Goal: Communication & Community: Ask a question

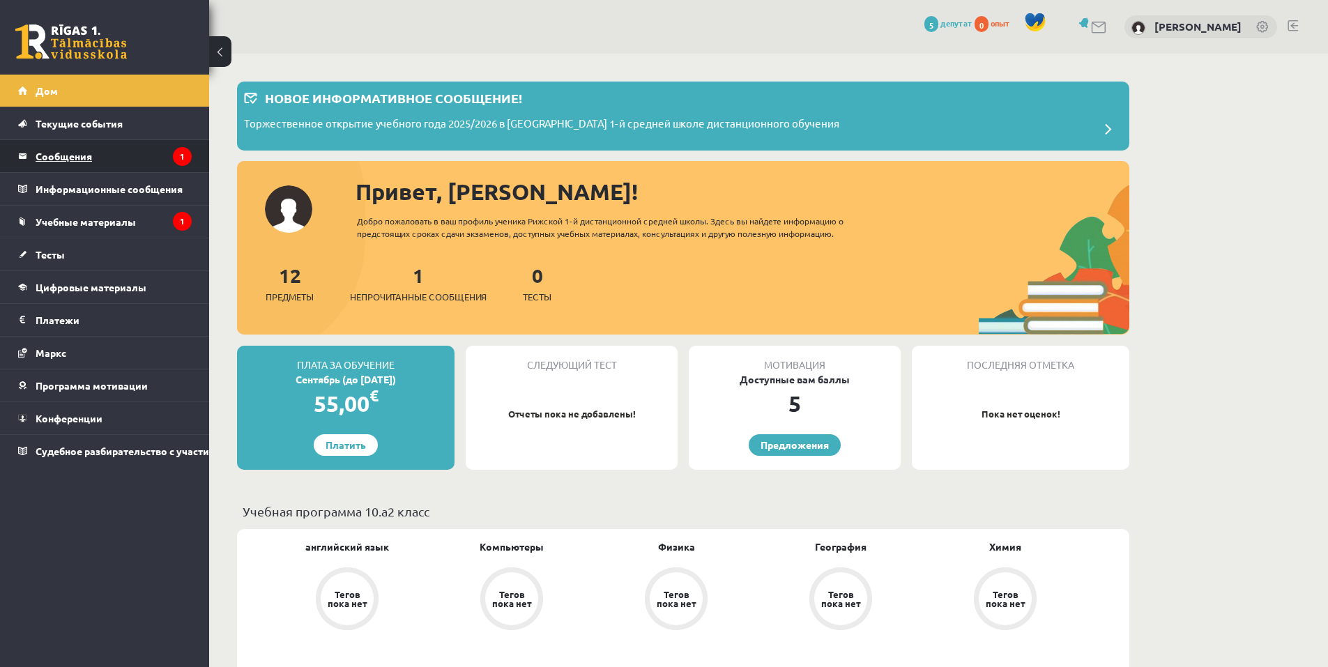
click at [90, 153] on font "Сообщения" at bounding box center [64, 156] width 56 height 13
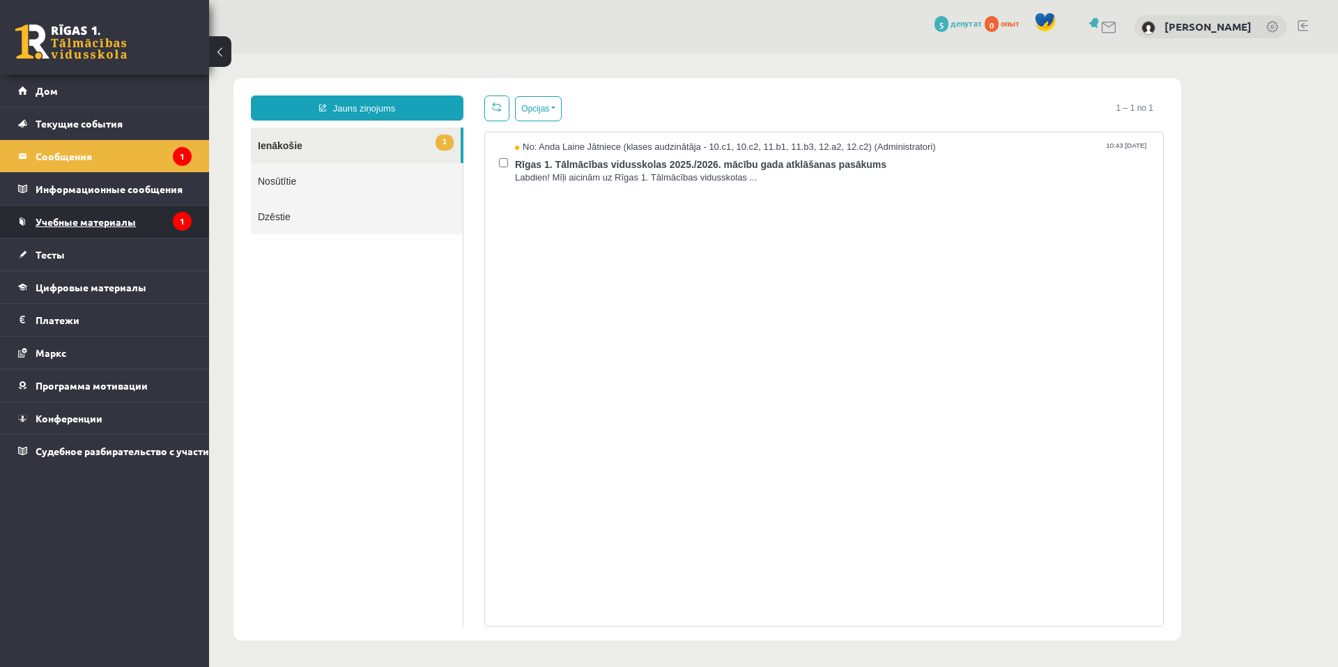
click at [165, 213] on link "Учебные материалы" at bounding box center [105, 222] width 174 height 32
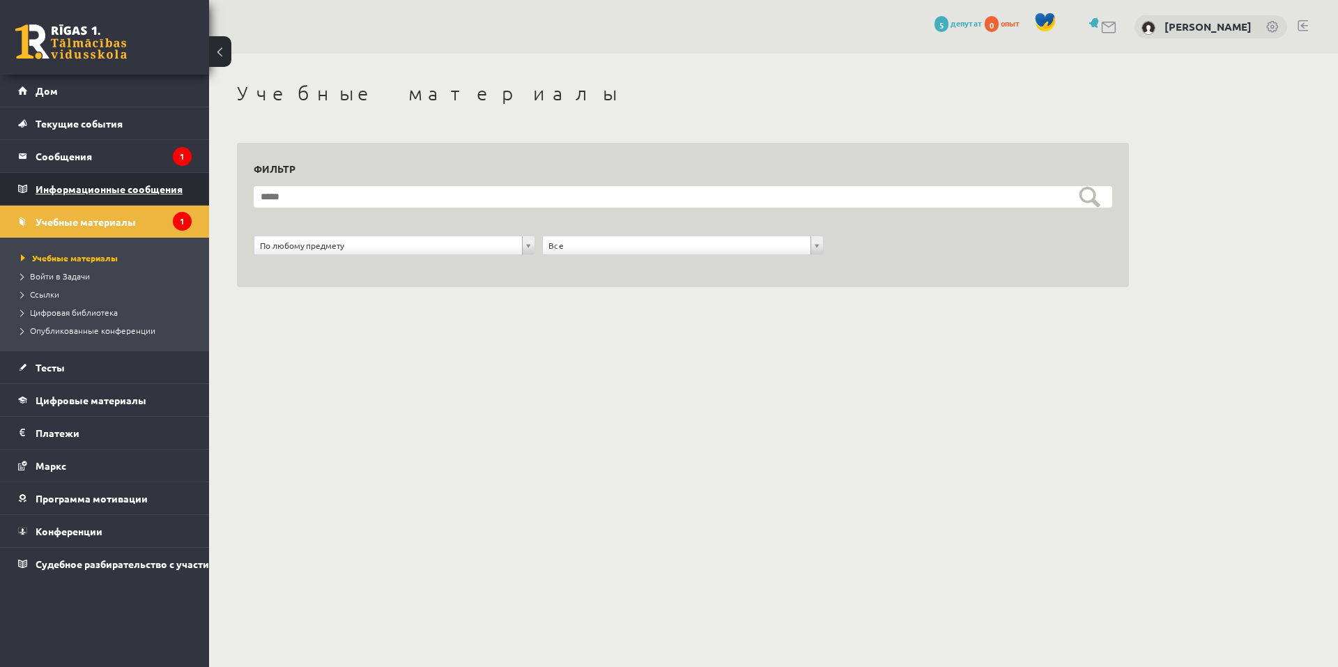
click at [175, 215] on icon "1" at bounding box center [182, 221] width 19 height 19
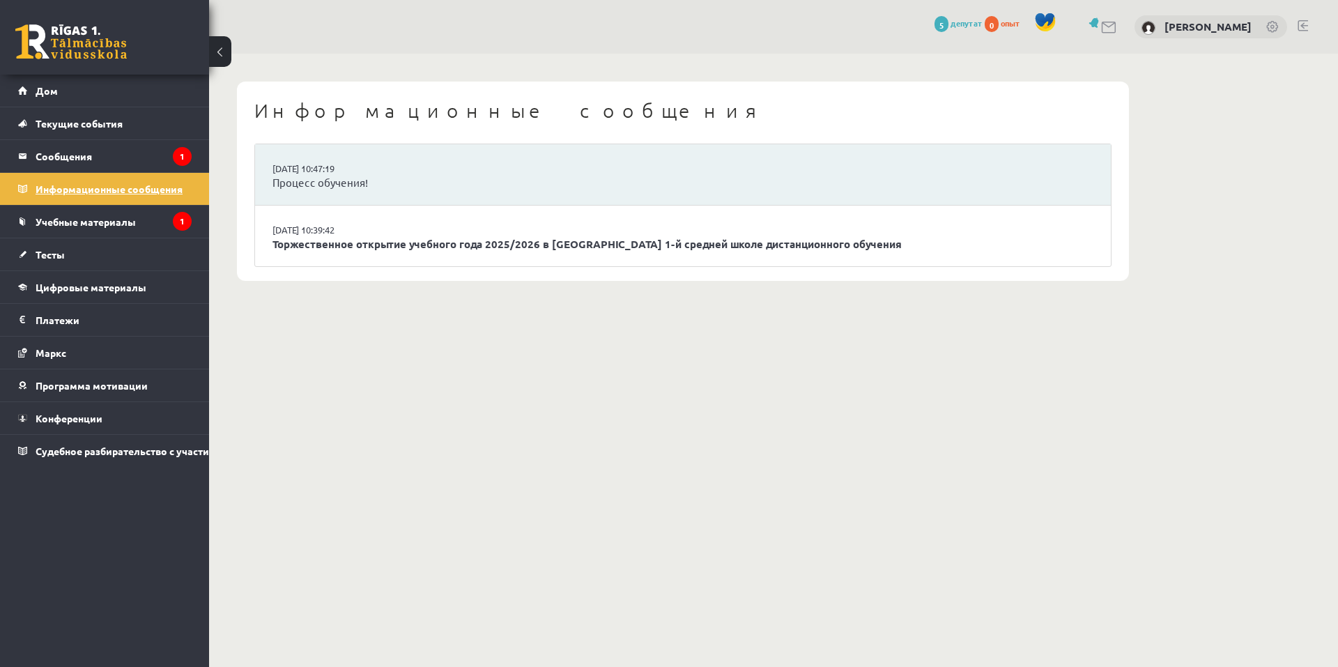
click at [175, 220] on icon "1" at bounding box center [182, 221] width 19 height 19
click at [118, 231] on link "Учебные материалы" at bounding box center [105, 222] width 174 height 32
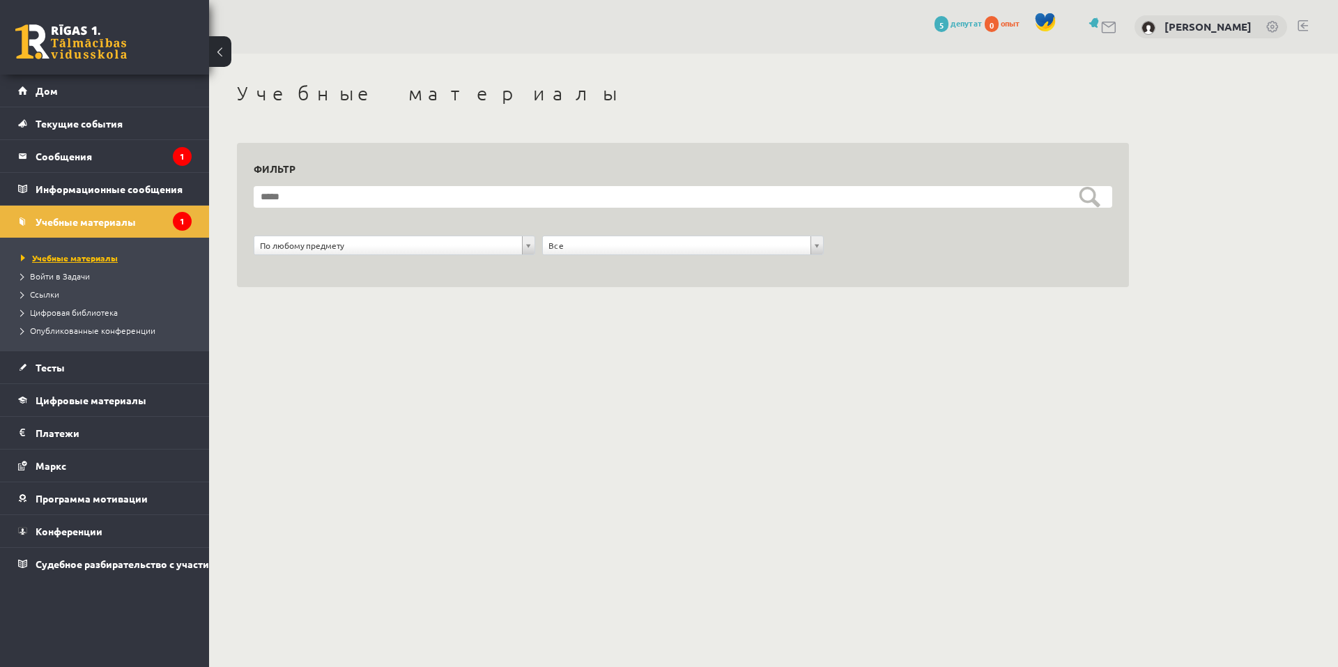
click at [74, 257] on font "Учебные материалы" at bounding box center [75, 257] width 86 height 11
click at [82, 151] on font "Сообщения" at bounding box center [64, 156] width 56 height 13
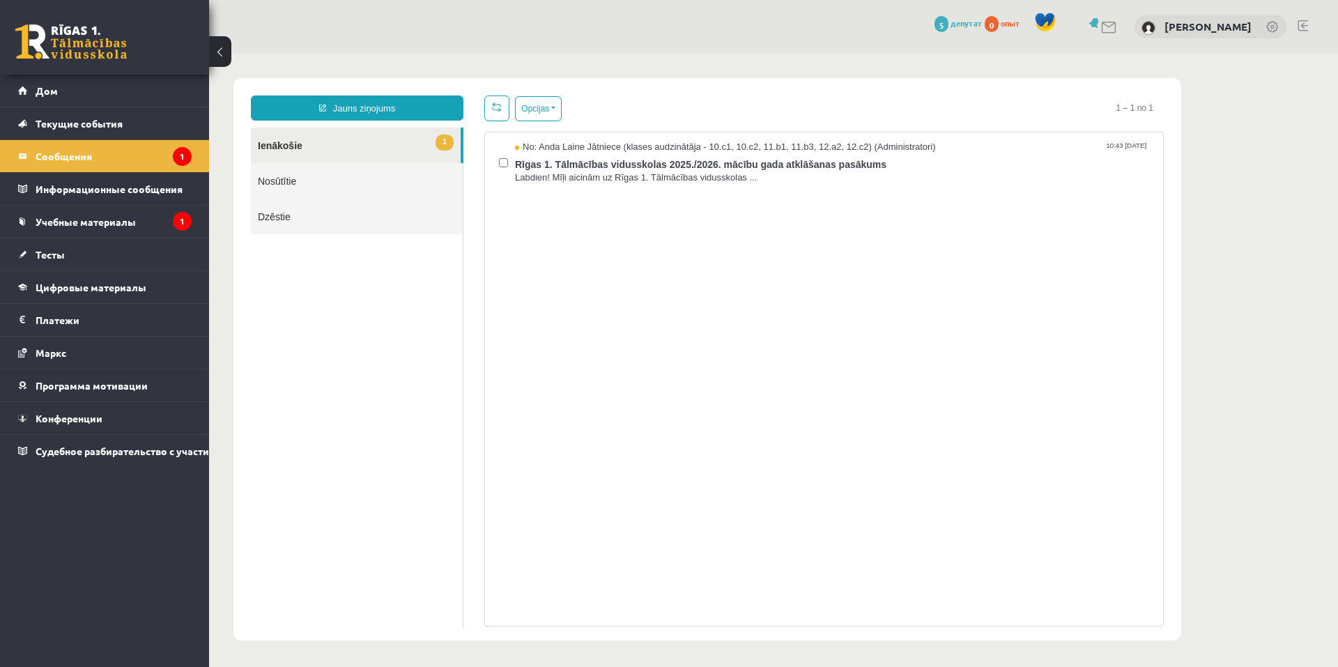
click at [398, 144] on link "1 Ienākošie" at bounding box center [356, 146] width 210 height 36
click at [695, 171] on span "Labdien! Mīļi aicinām uz Rīgas 1. Tālmācības vidusskolas ..." at bounding box center [832, 177] width 634 height 13
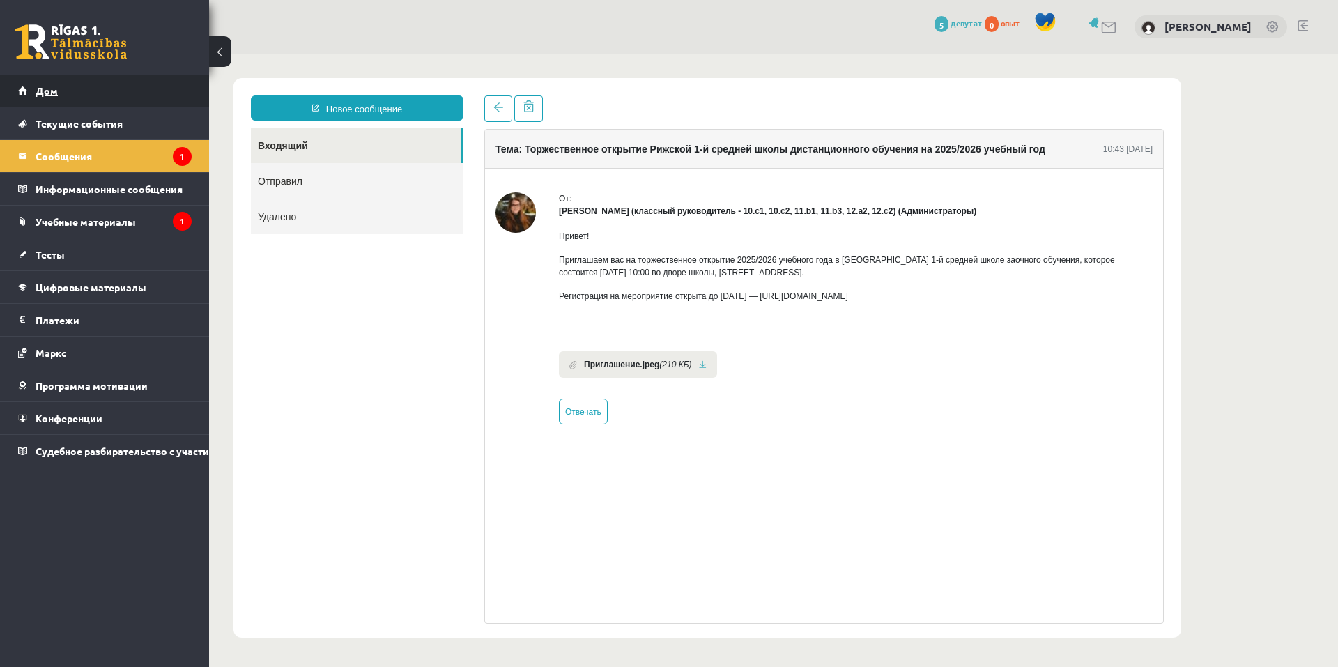
click at [43, 91] on font "Дом" at bounding box center [47, 90] width 22 height 13
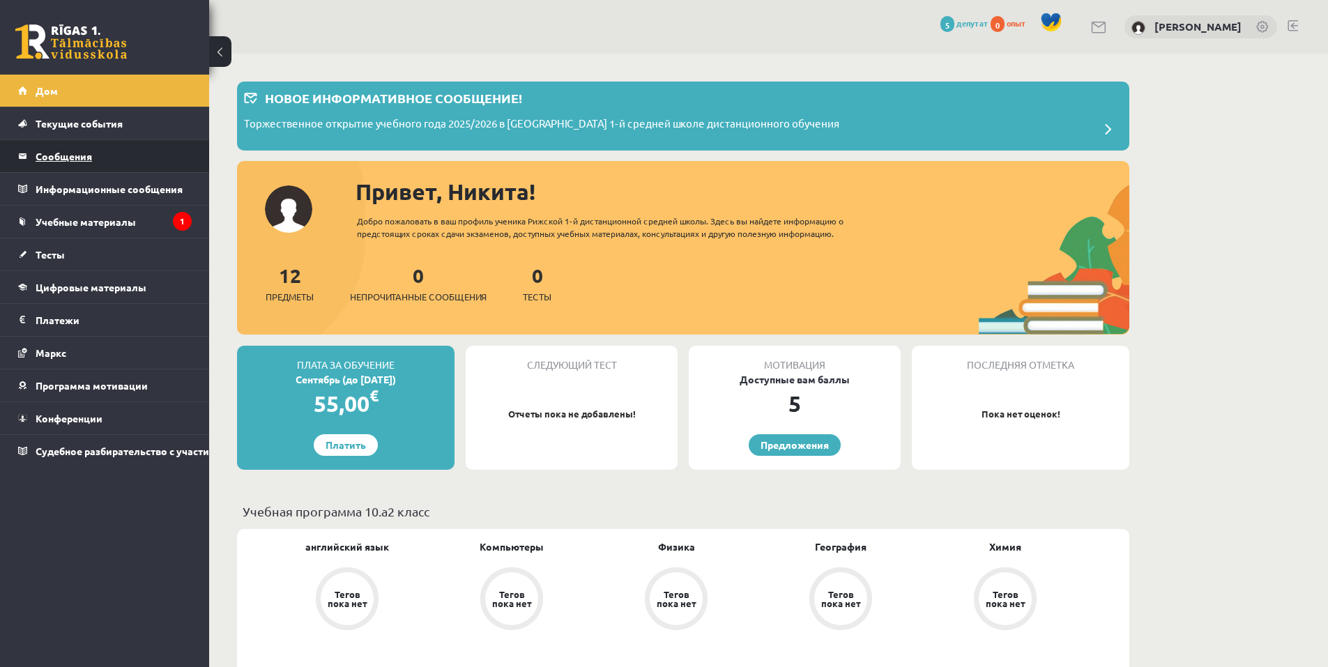
click at [73, 162] on legend "Сообщения 0" at bounding box center [114, 156] width 156 height 32
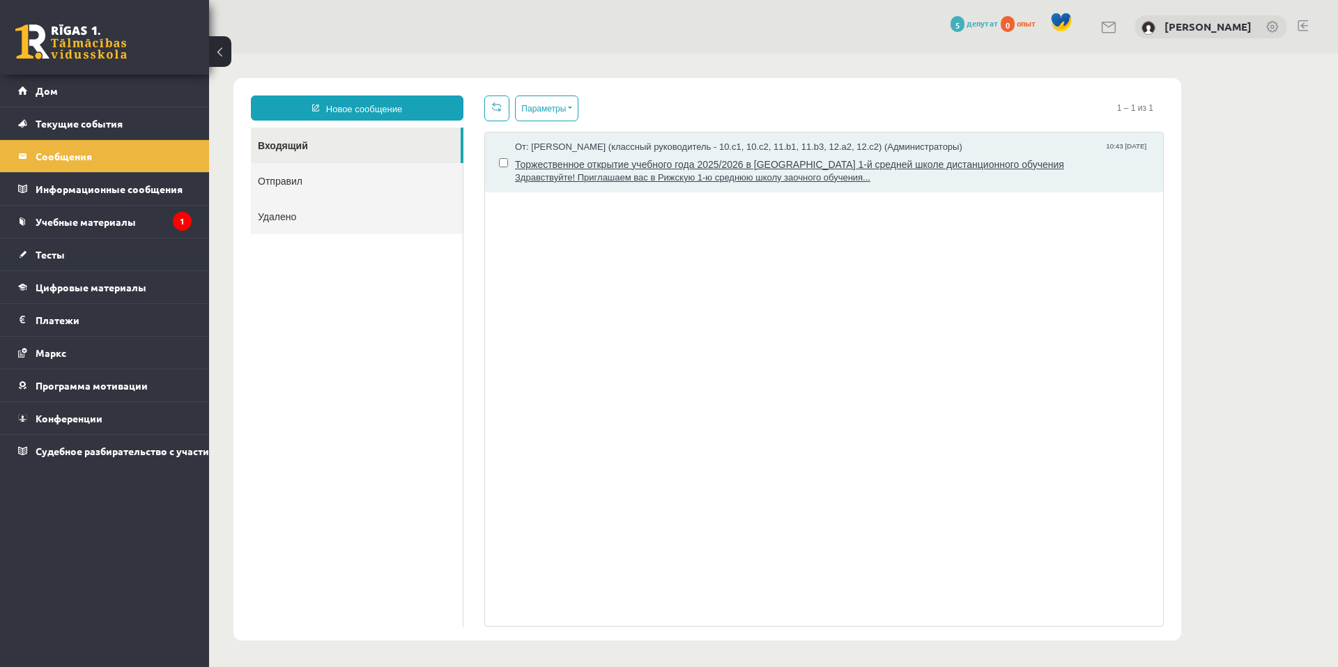
click at [580, 184] on span "Здравствуйте! Приглашаем вас в Рижскую 1-ю среднюю школу заочного обучения..." at bounding box center [832, 177] width 634 height 13
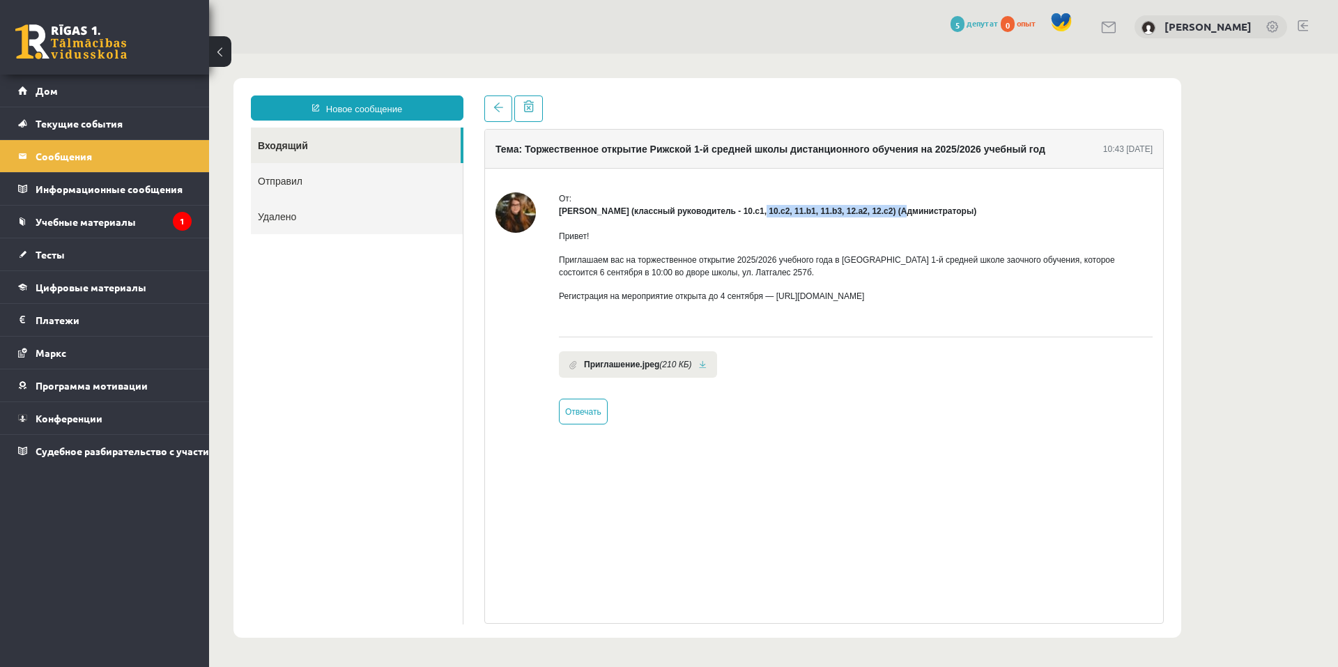
drag, startPoint x: 761, startPoint y: 210, endPoint x: 904, endPoint y: 215, distance: 143.0
click at [903, 213] on font "[PERSON_NAME] (классный руководитель - 10.c1, 10.c2, 11.b1, 11.b3, 12.a2, 12.c2…" at bounding box center [768, 211] width 418 height 10
click at [909, 245] on div "Привет! Приглашаем вас на торжественное открытие 2025/2026 учебного года в Рижс…" at bounding box center [856, 271] width 594 height 109
click at [29, 88] on link "Дом" at bounding box center [105, 91] width 174 height 32
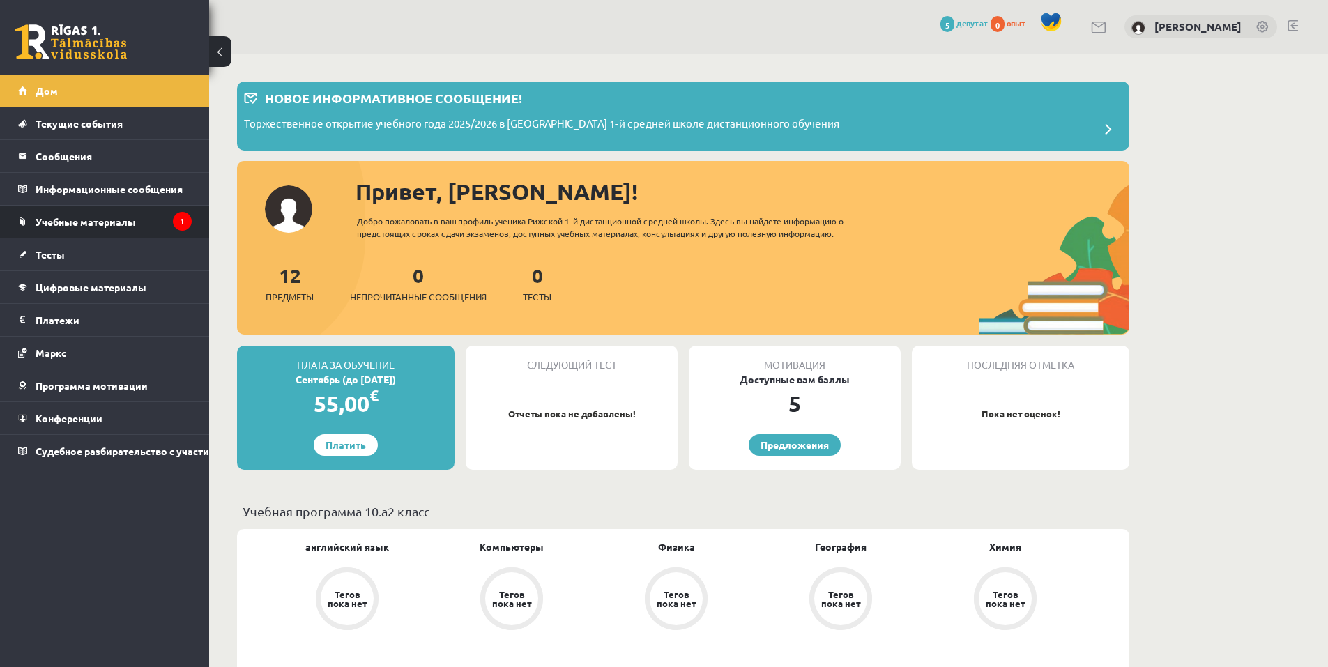
click at [83, 220] on font "Учебные материалы" at bounding box center [86, 221] width 100 height 13
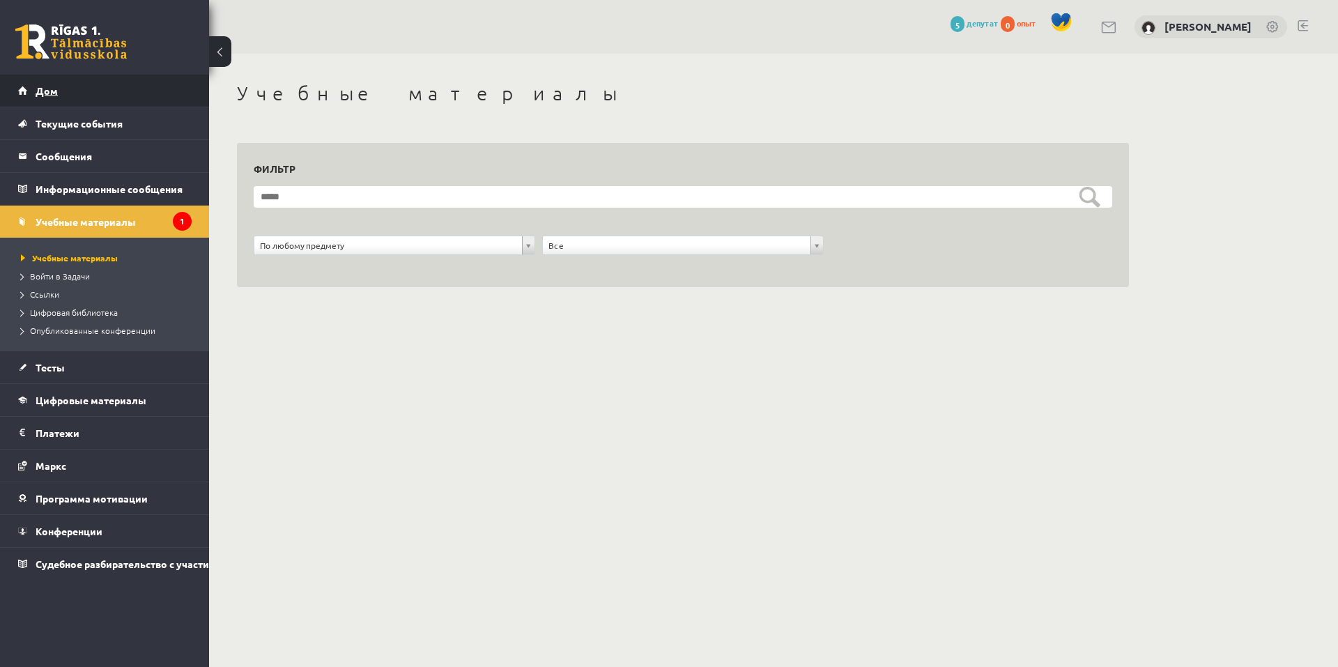
click at [43, 84] on link "Дом" at bounding box center [105, 91] width 174 height 32
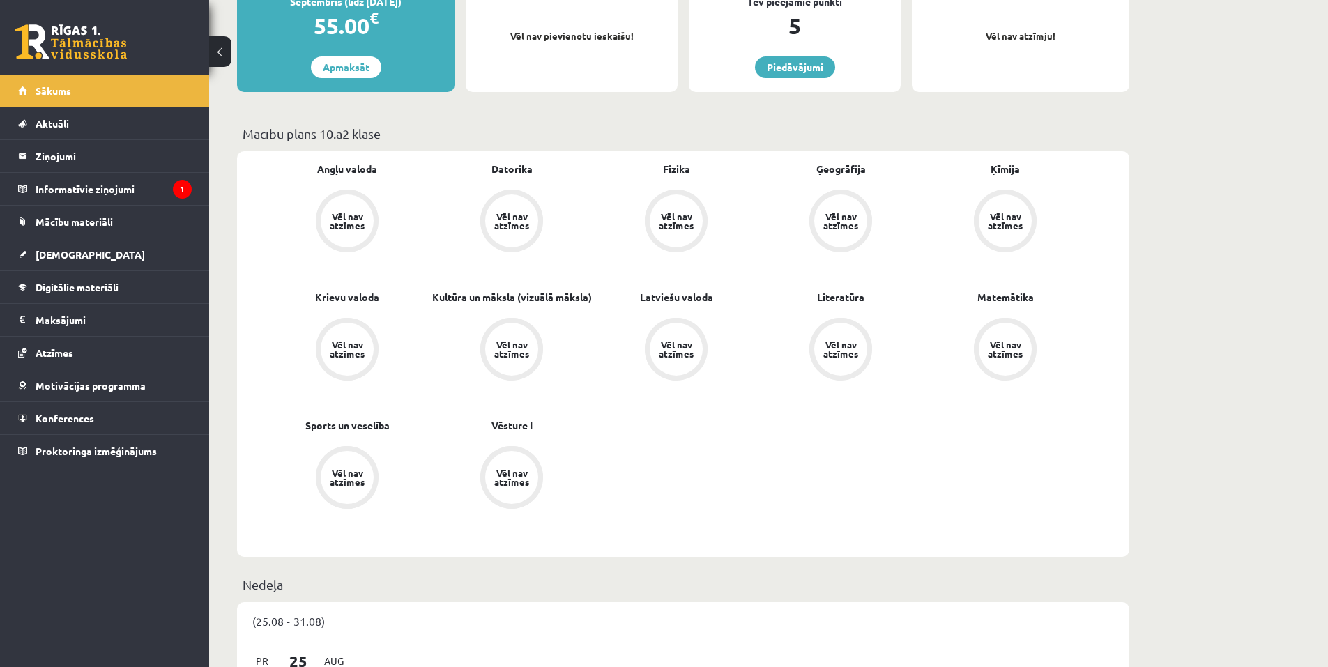
scroll to position [349, 0]
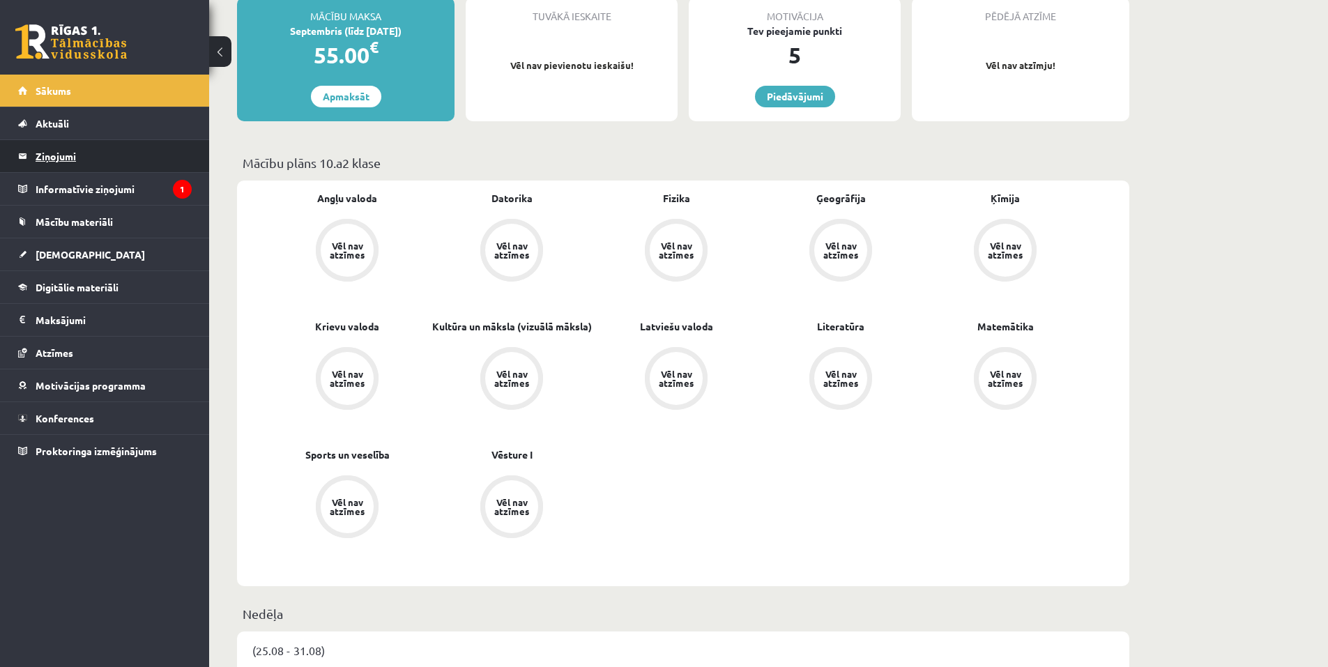
click at [74, 162] on legend "Ziņojumi 0" at bounding box center [114, 156] width 156 height 32
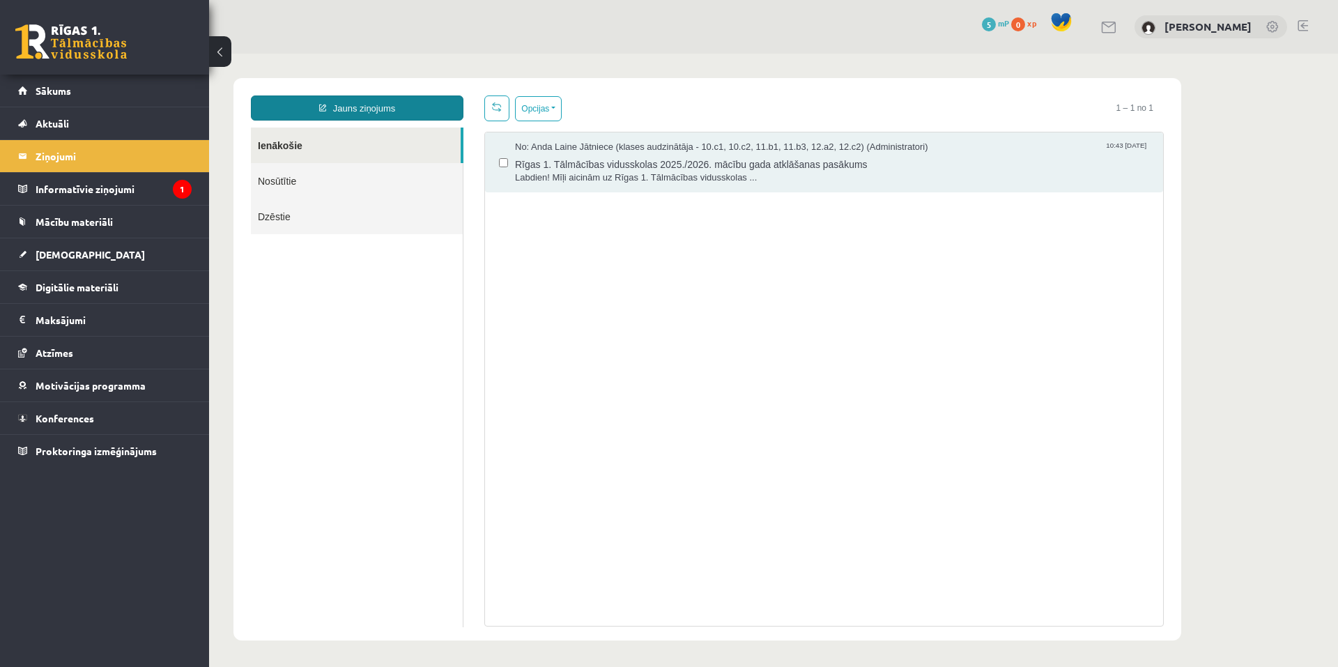
click at [364, 110] on link "Jauns ziņojums" at bounding box center [357, 107] width 213 height 25
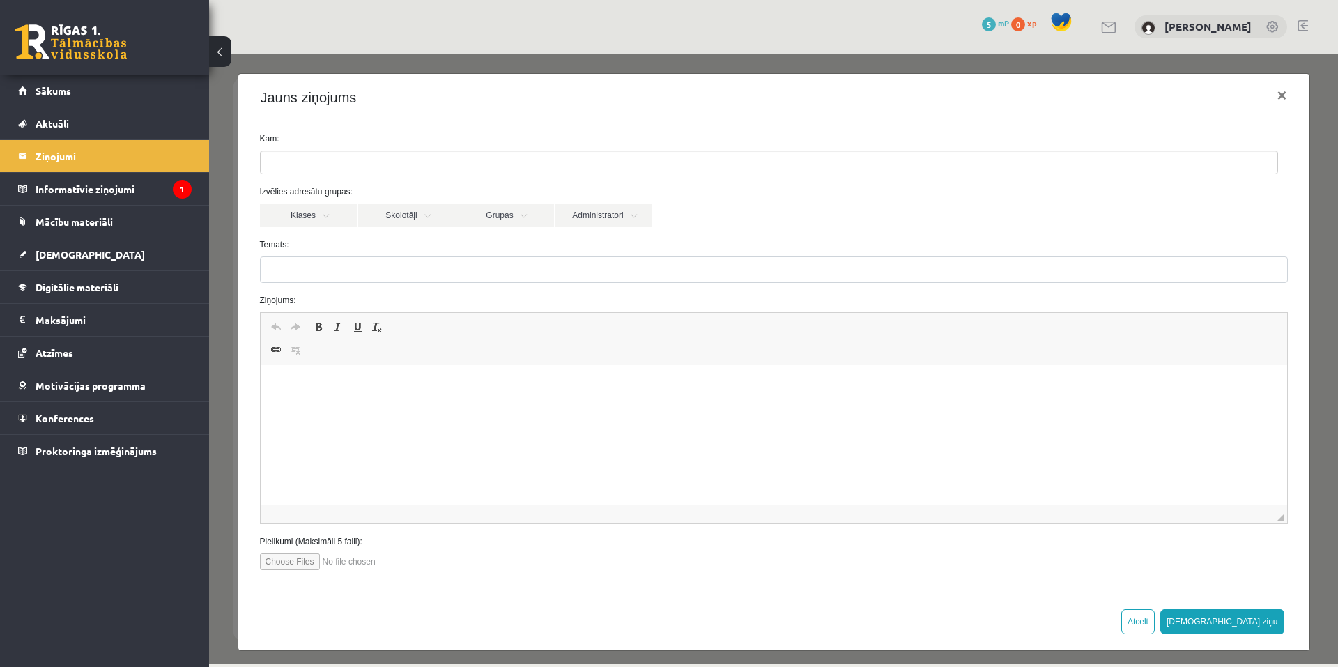
click at [303, 140] on label "Kam:" at bounding box center [774, 138] width 1049 height 13
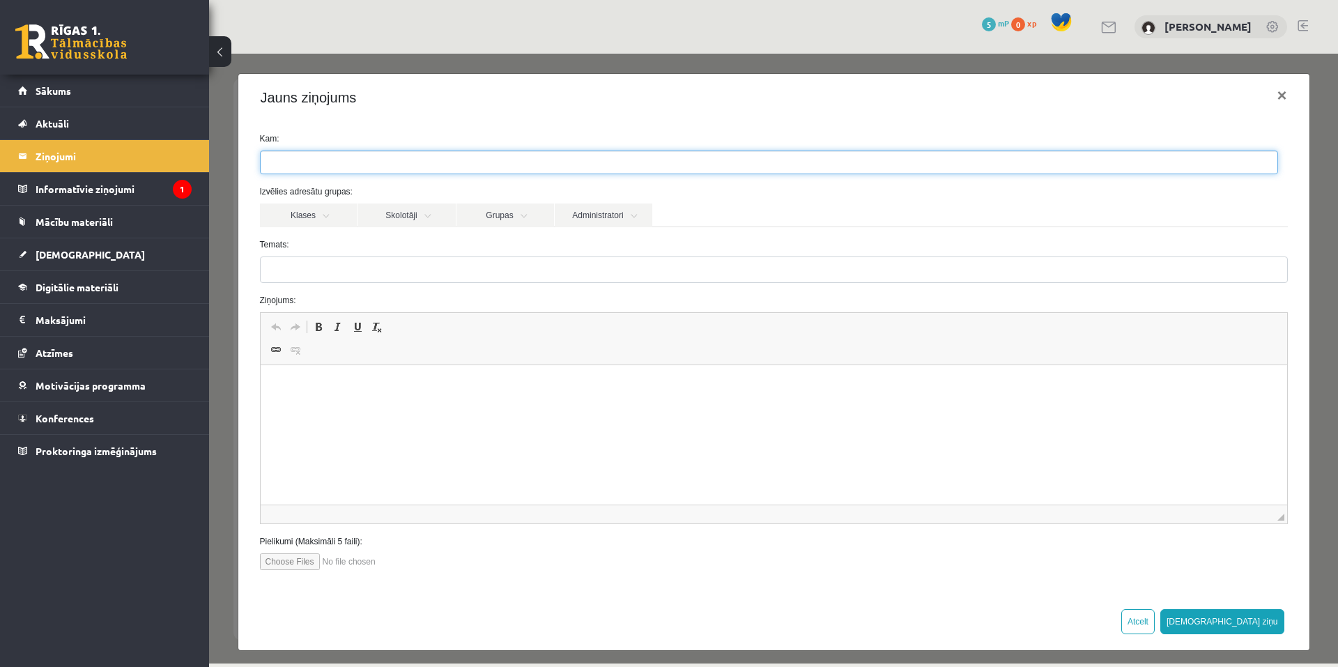
click at [300, 168] on input "search" at bounding box center [285, 162] width 49 height 22
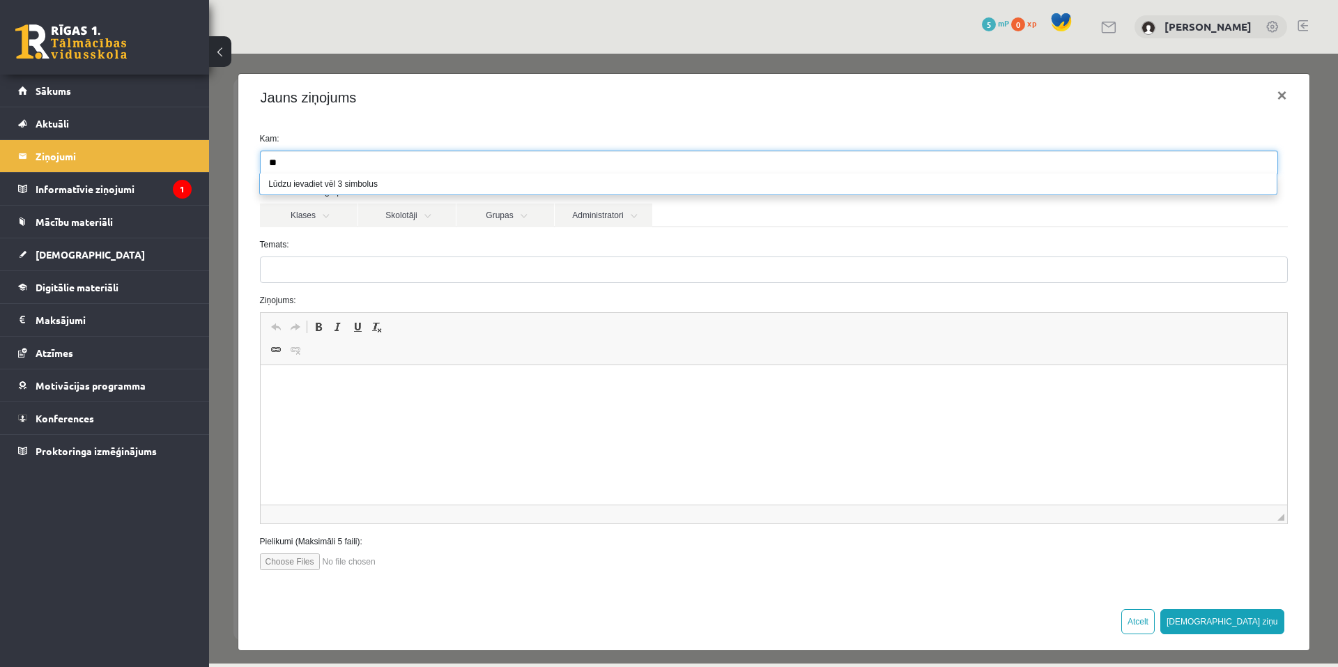
type input "*"
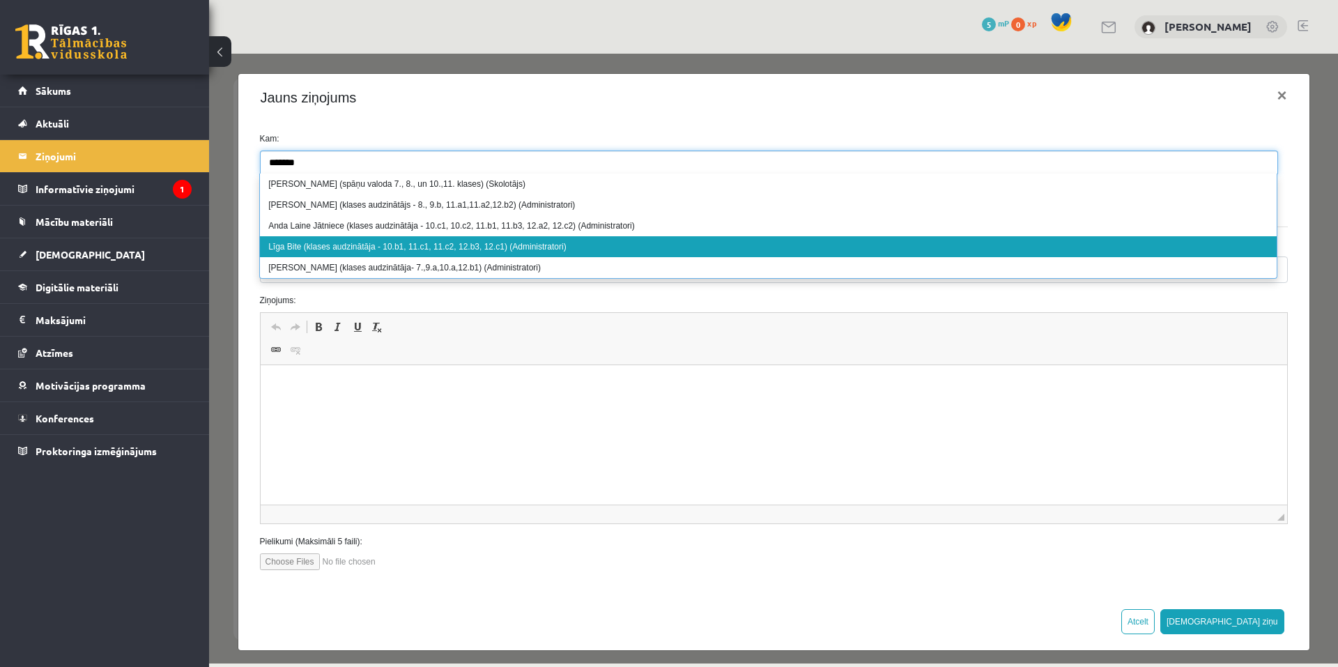
type input "******"
click at [545, 572] on div "Kam: Izvēlies adresātu grupas: Klases Skolotāji Grupas Administratori 10.a2 kla…" at bounding box center [773, 356] width 1071 height 471
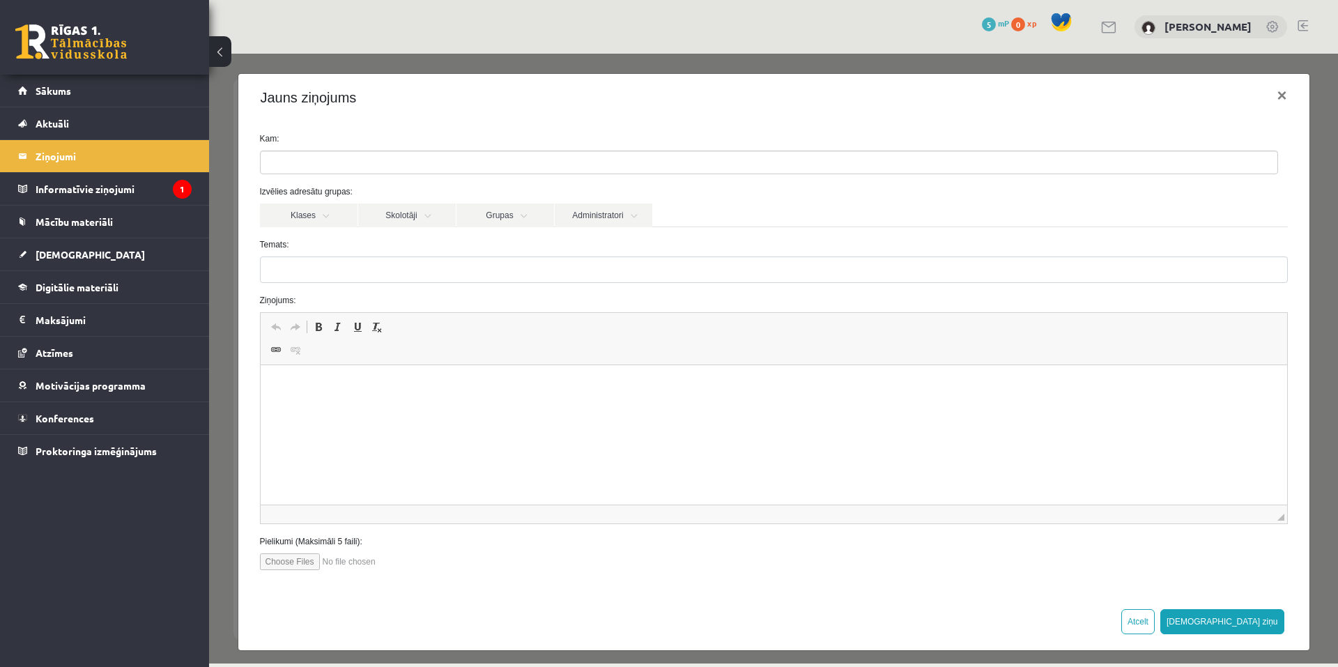
click at [284, 138] on label "Kam:" at bounding box center [774, 138] width 1049 height 13
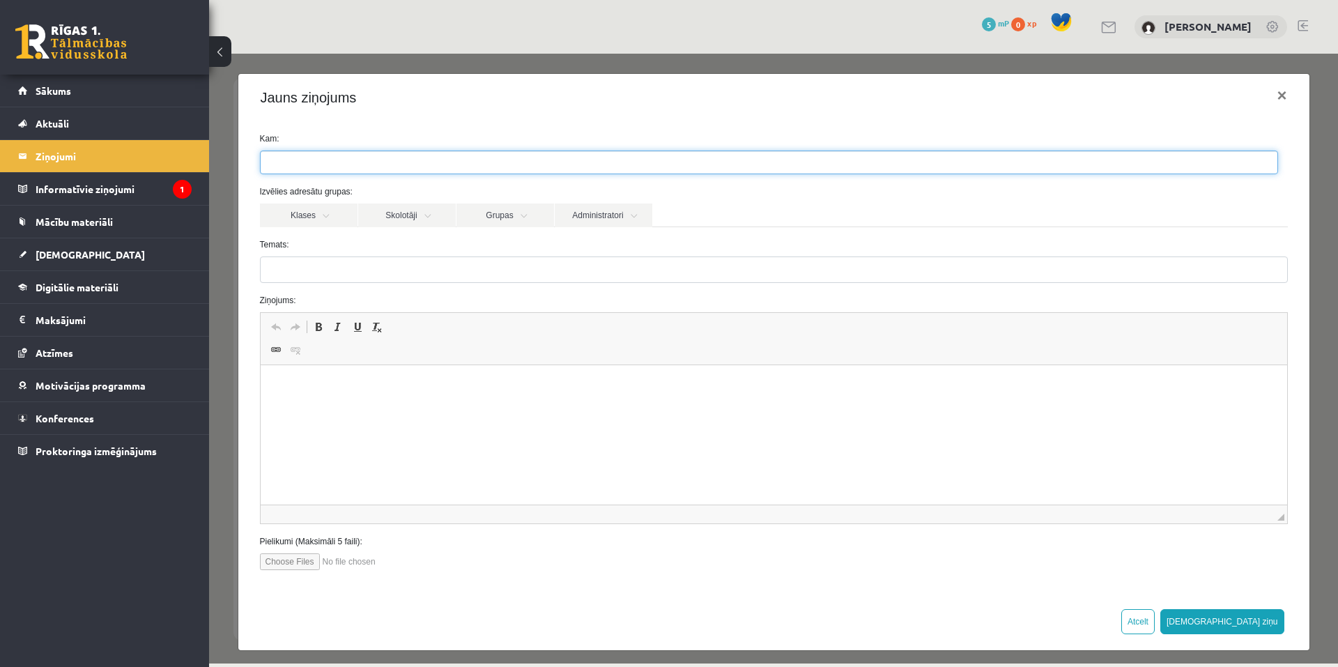
click at [303, 160] on input "search" at bounding box center [290, 162] width 59 height 22
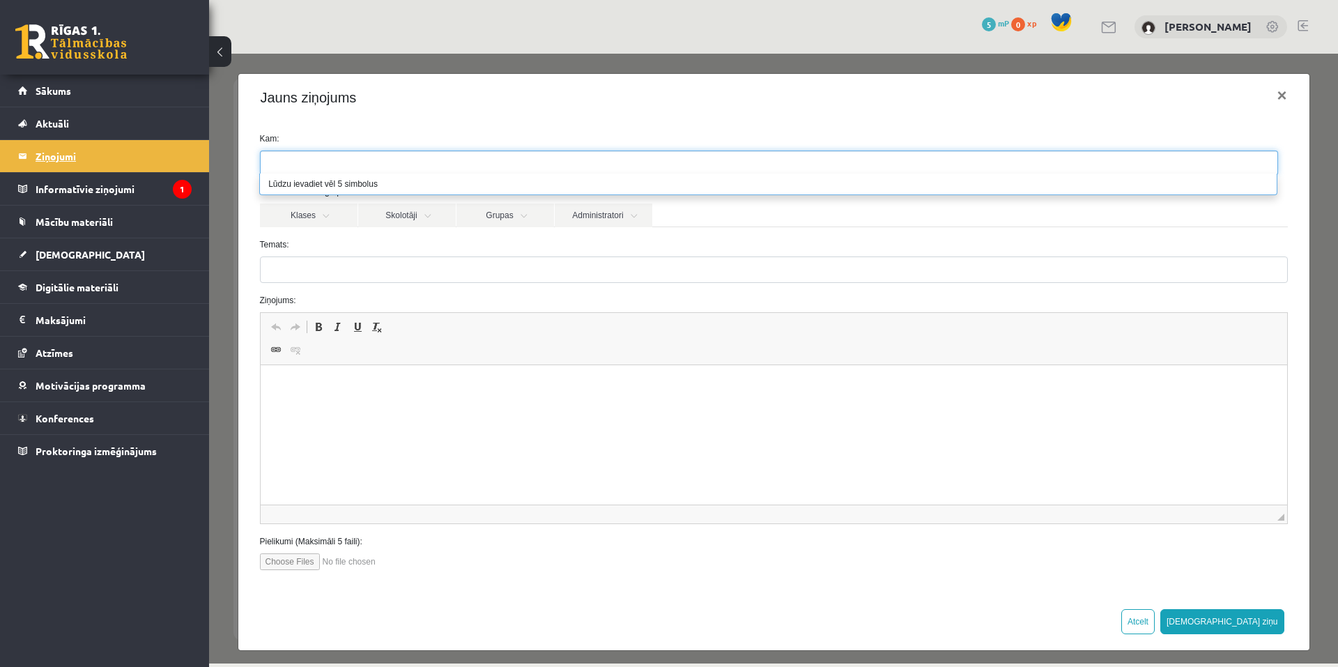
click at [48, 146] on legend "Ziņojumi 0" at bounding box center [114, 156] width 156 height 32
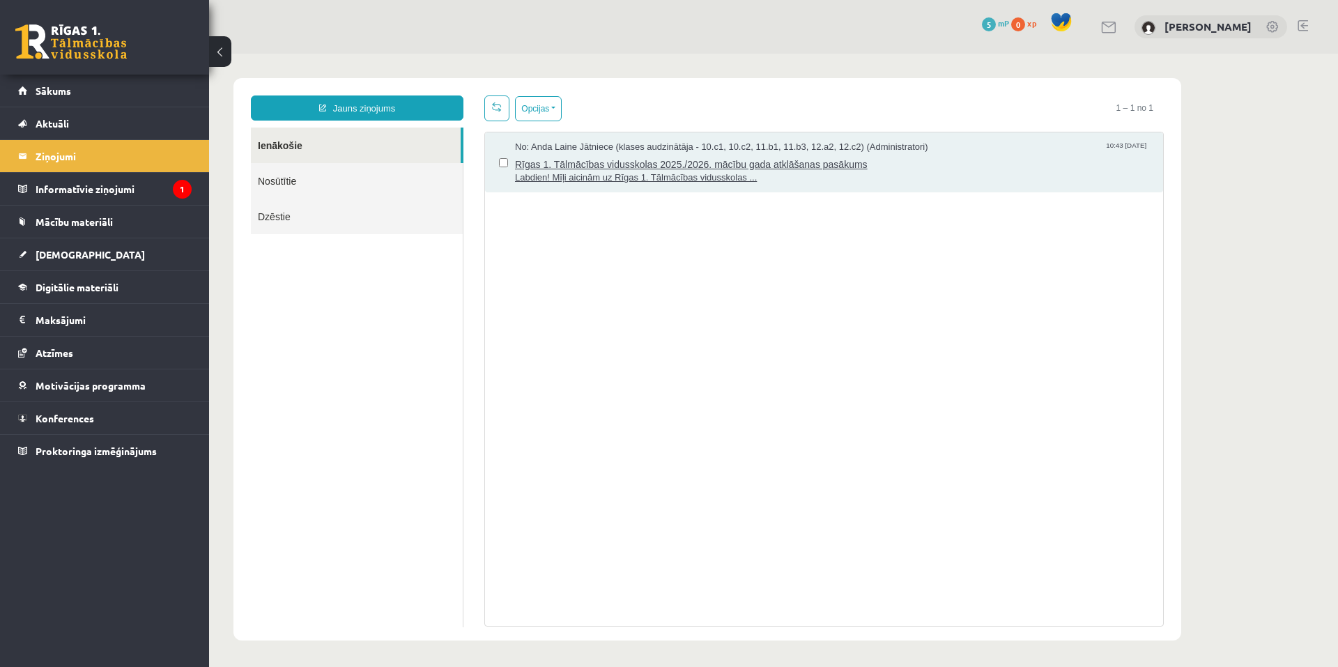
click at [570, 164] on span "Rīgas 1. Tālmācības vidusskolas 2025./2026. mācību gada atklāšanas pasākums" at bounding box center [832, 162] width 634 height 17
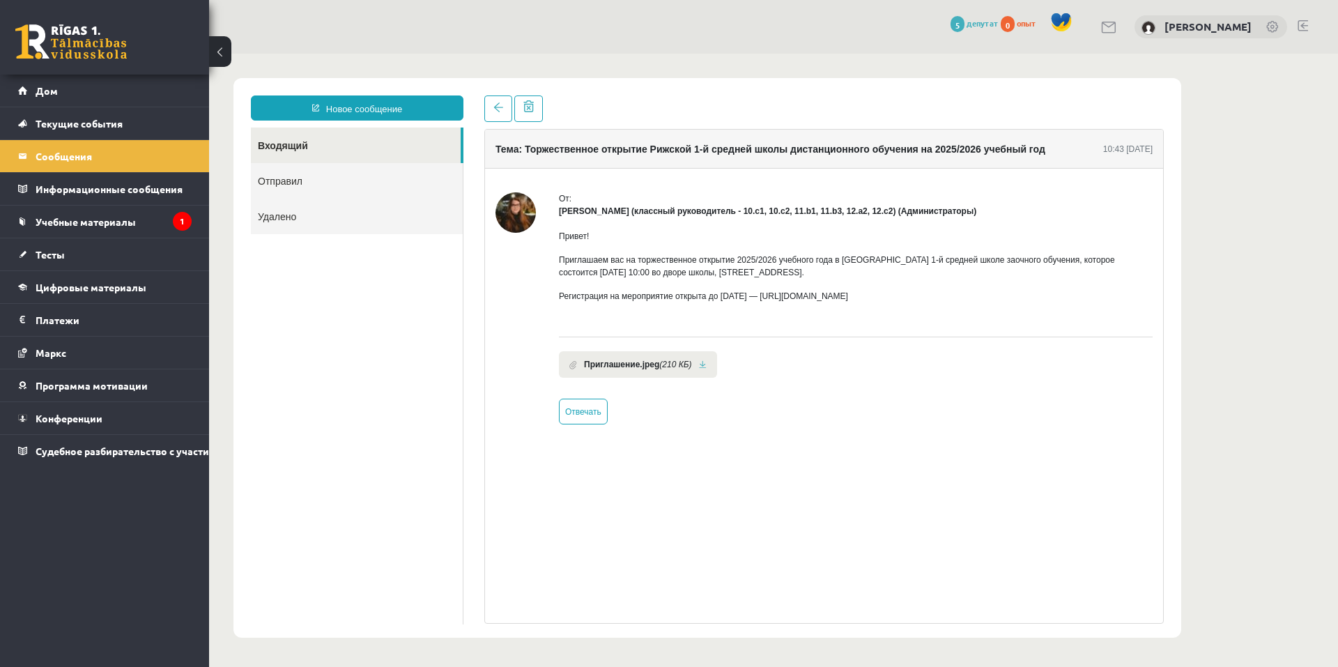
click at [972, 479] on div "Тема: Торжественное открытие Рижской 1-й средней школы дистанционного обучения …" at bounding box center [824, 376] width 680 height 495
